Goal: Information Seeking & Learning: Learn about a topic

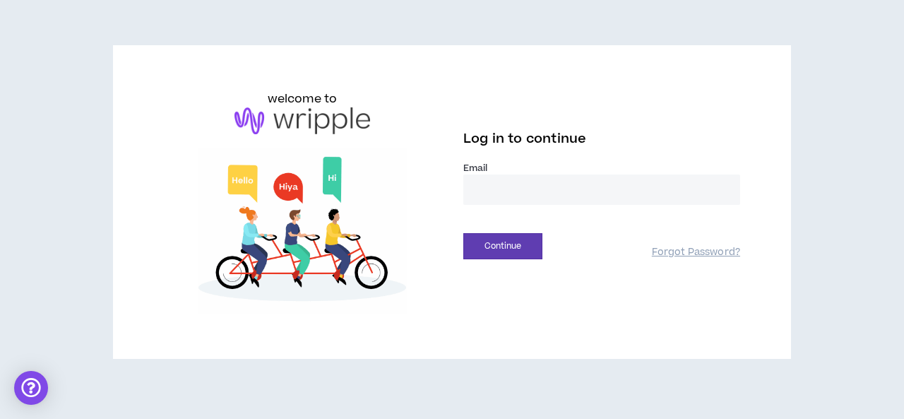
click at [494, 194] on input "email" at bounding box center [601, 189] width 277 height 30
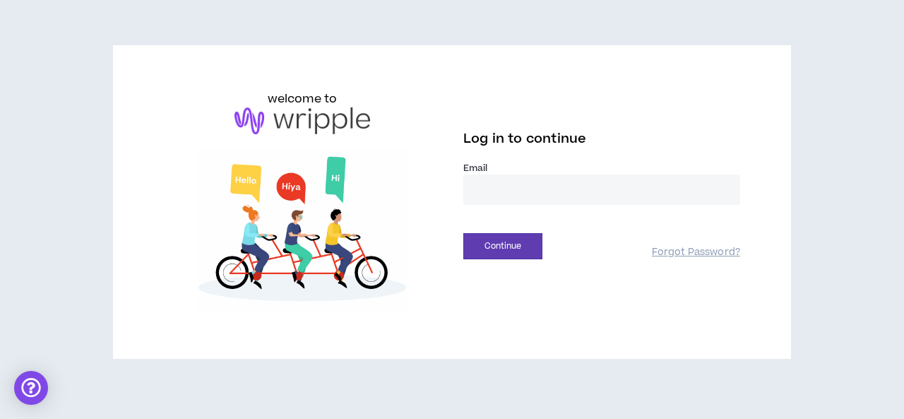
type input "**********"
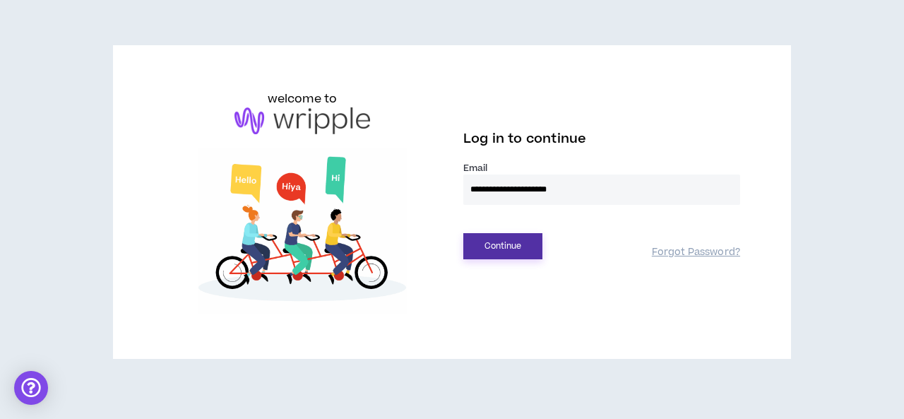
click at [505, 247] on button "Continue" at bounding box center [502, 246] width 79 height 26
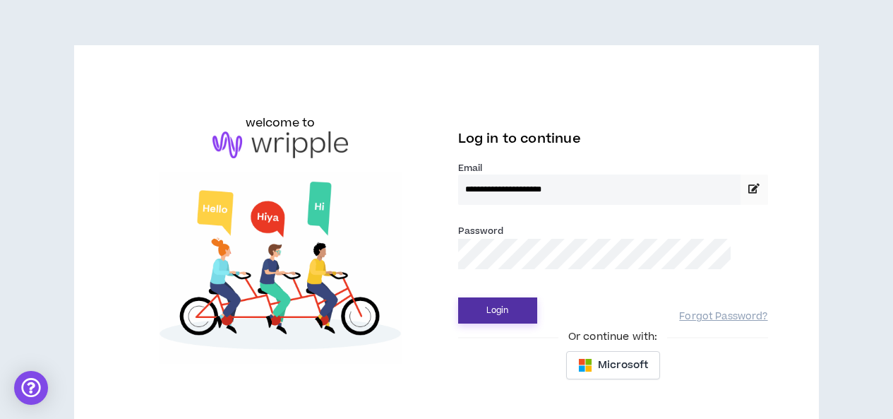
click at [515, 311] on button "Login" at bounding box center [497, 310] width 79 height 26
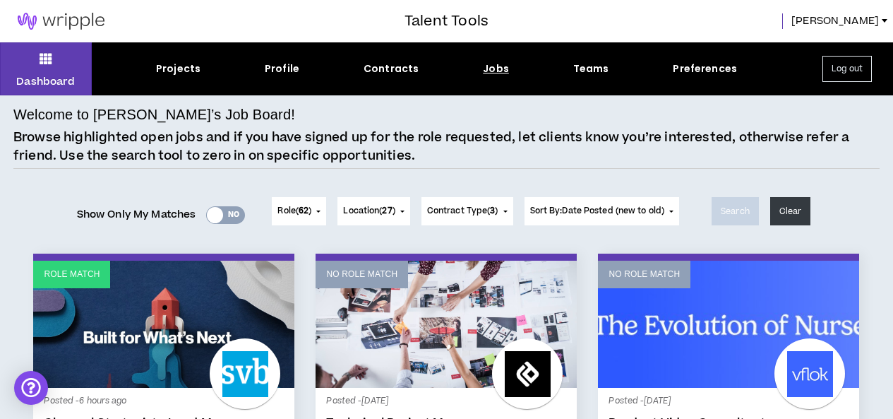
click at [234, 212] on div "Yes No" at bounding box center [225, 215] width 39 height 18
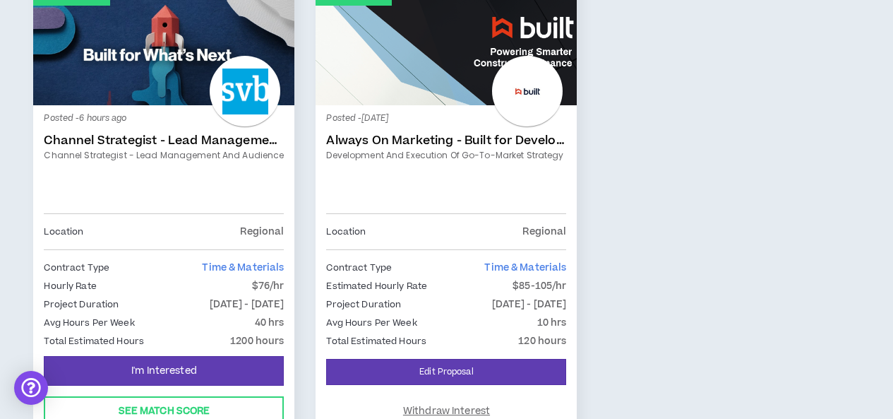
scroll to position [353, 0]
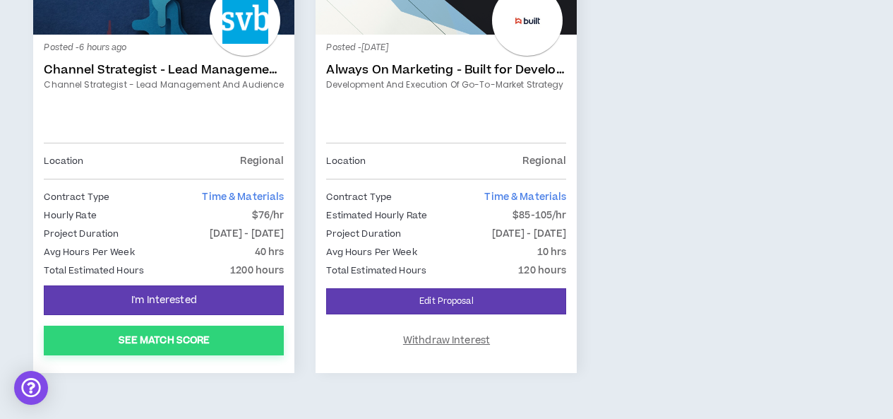
click at [170, 333] on button "See Match Score" at bounding box center [164, 340] width 240 height 30
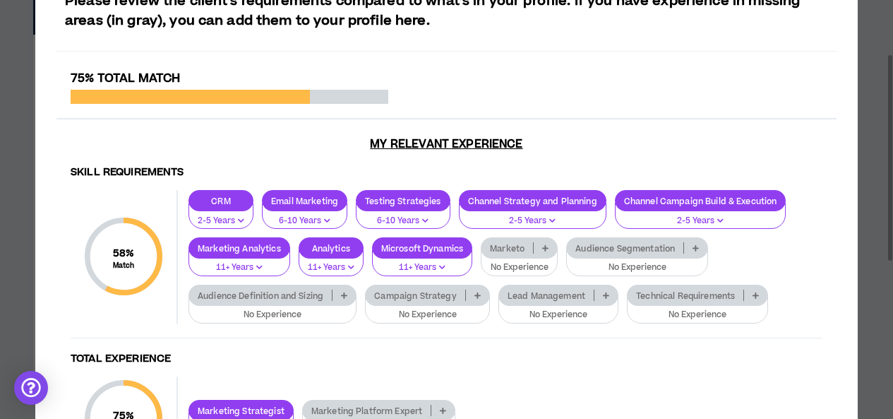
click at [698, 246] on icon at bounding box center [696, 247] width 6 height 7
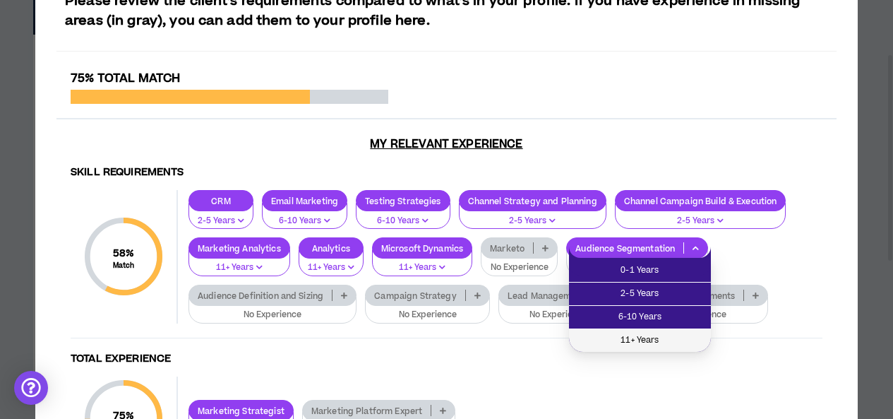
click at [653, 335] on span "11+ Years" at bounding box center [639, 341] width 125 height 16
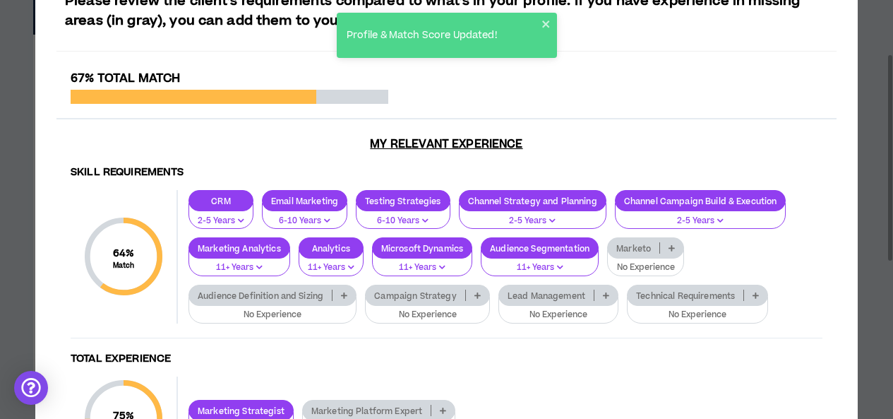
click at [345, 295] on icon at bounding box center [344, 295] width 6 height 7
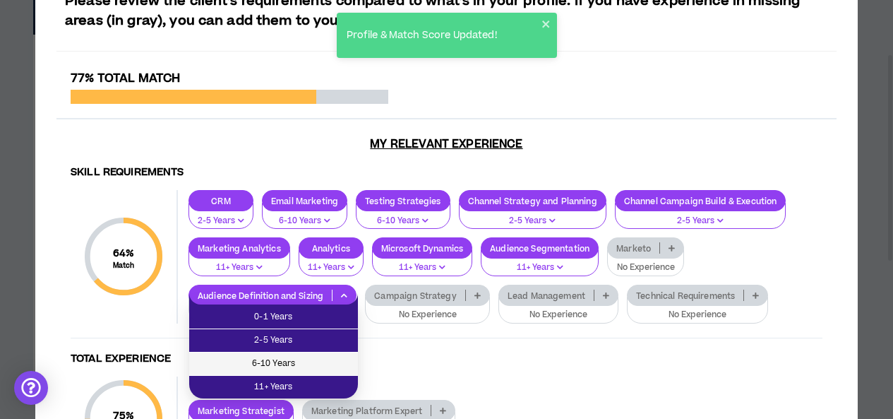
click at [306, 363] on span "6-10 Years" at bounding box center [274, 364] width 152 height 16
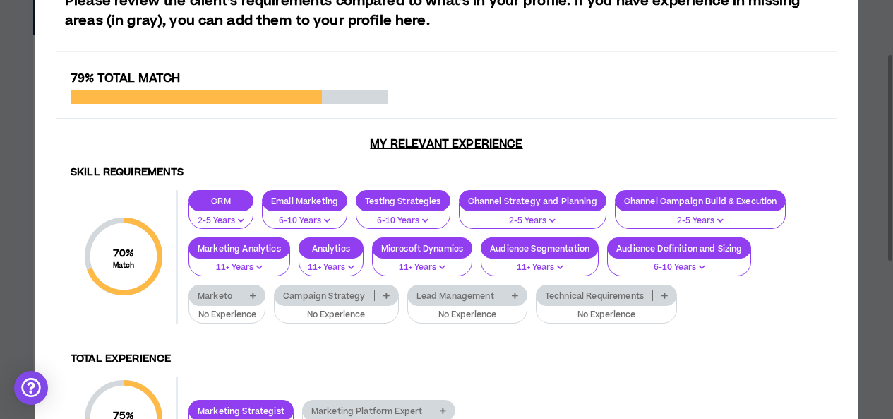
click at [664, 292] on icon at bounding box center [665, 295] width 6 height 7
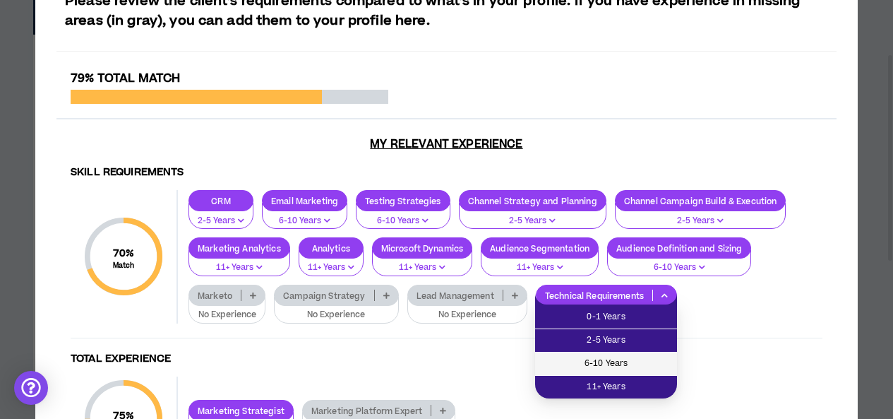
click at [623, 359] on span "6-10 Years" at bounding box center [606, 364] width 125 height 16
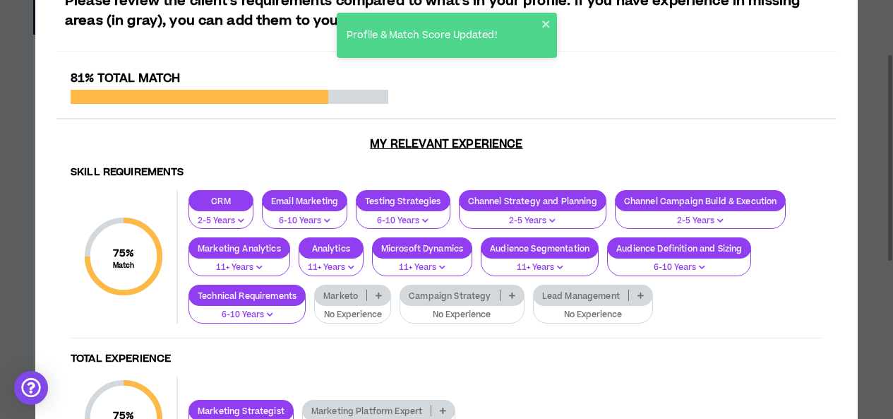
click at [513, 294] on icon at bounding box center [512, 295] width 6 height 7
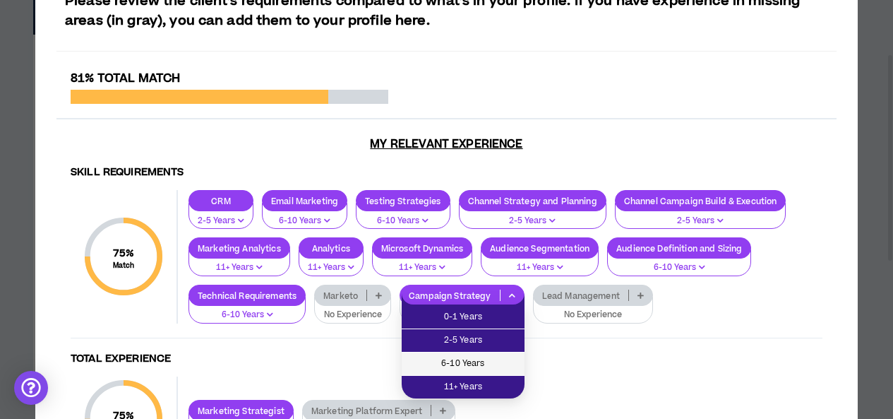
click at [484, 359] on span "6-10 Years" at bounding box center [463, 364] width 106 height 16
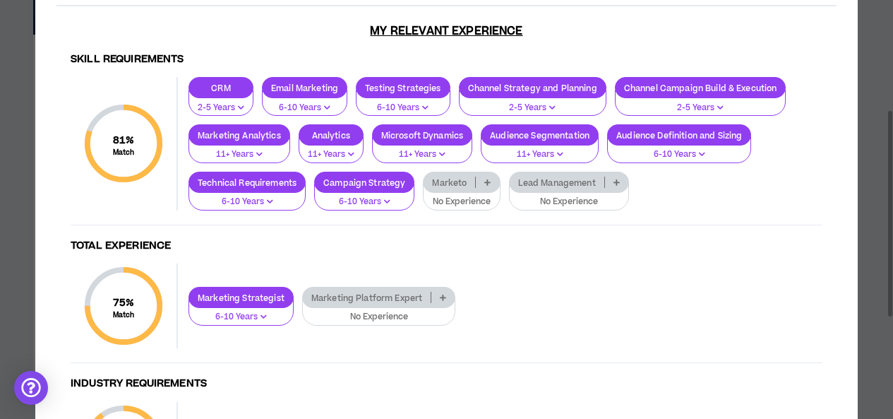
click at [447, 295] on p at bounding box center [442, 297] width 23 height 11
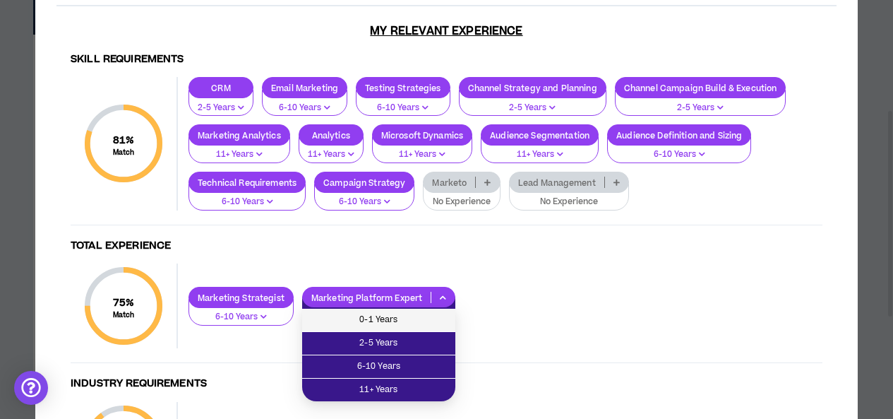
click at [424, 318] on span "0-1 Years" at bounding box center [379, 320] width 136 height 16
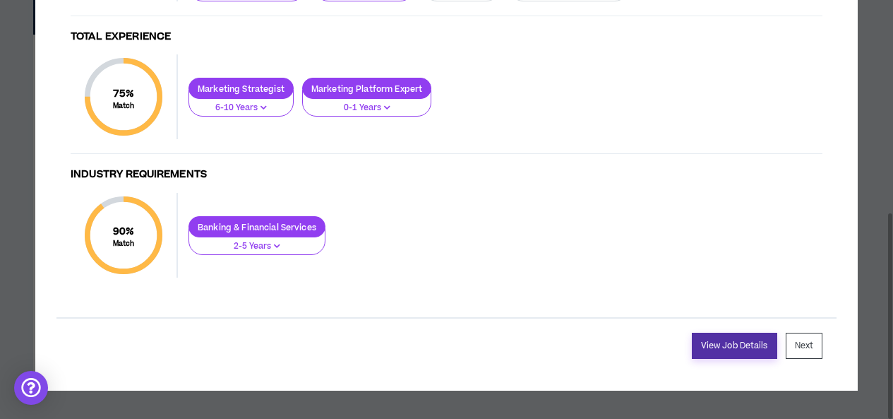
click at [716, 340] on link "View Job Details" at bounding box center [734, 346] width 85 height 26
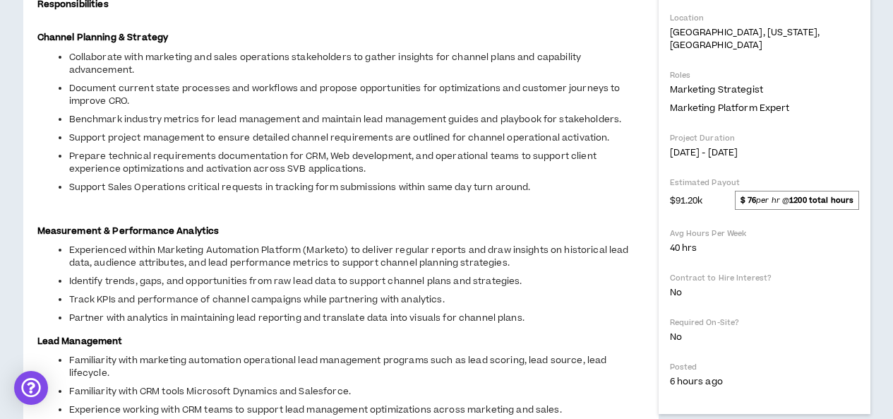
scroll to position [424, 0]
